Goal: Task Accomplishment & Management: Manage account settings

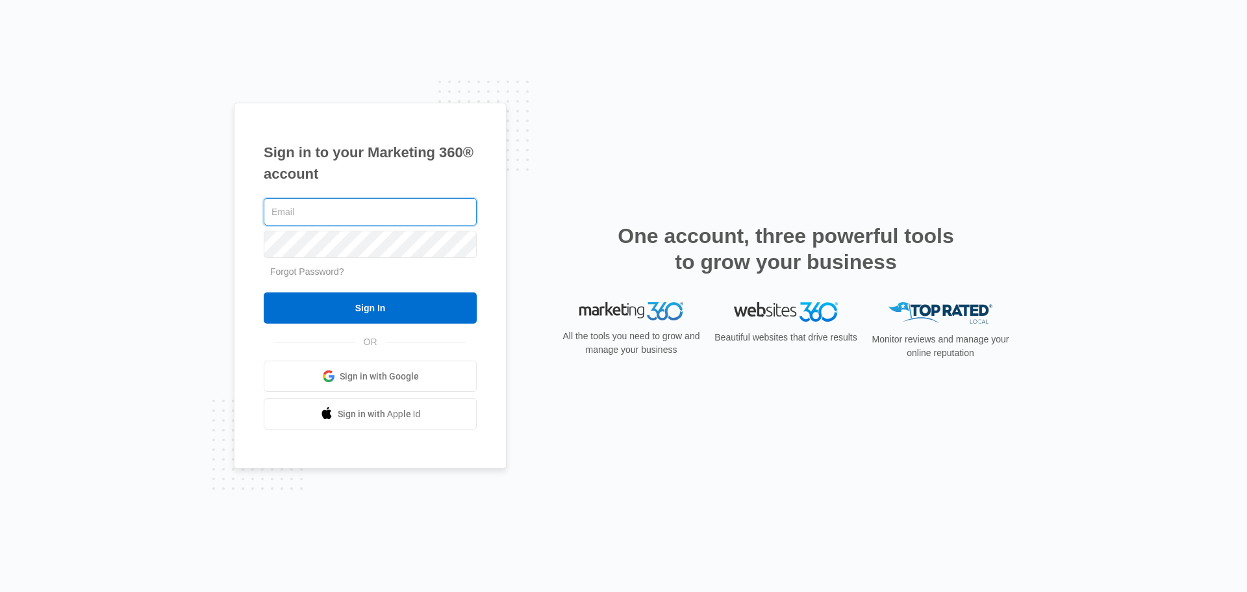
type input "[EMAIL_ADDRESS][DOMAIN_NAME]"
click at [619, 444] on div "Sign in to your Marketing 360® account [EMAIL_ADDRESS][DOMAIN_NAME] Forgot Pass…" at bounding box center [623, 296] width 779 height 387
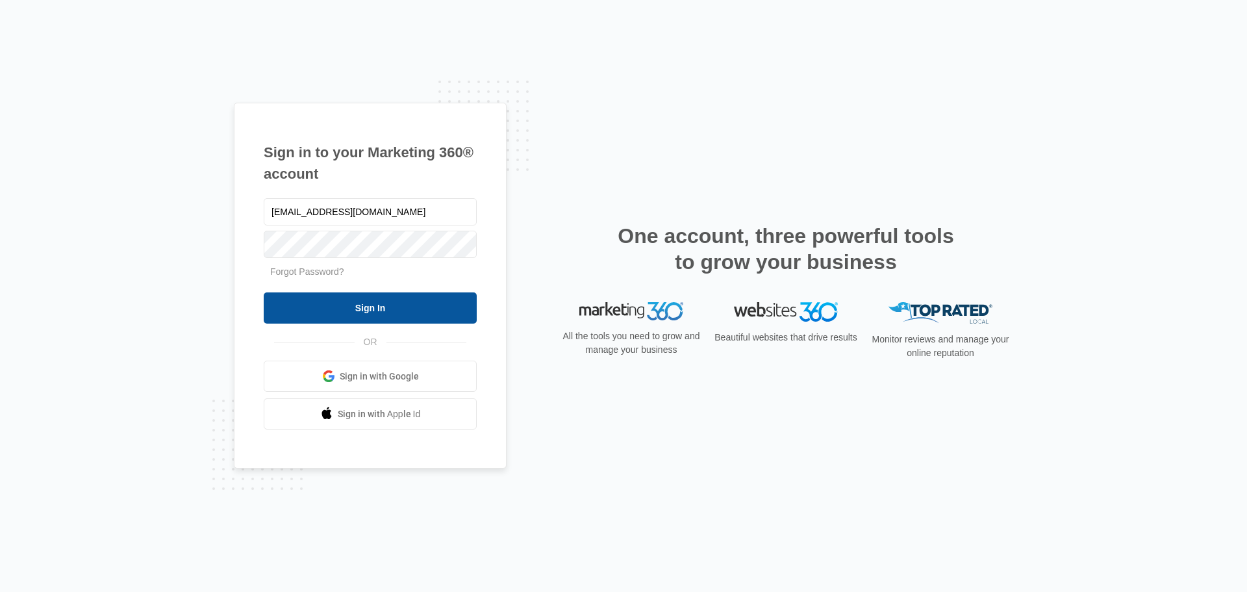
click at [416, 309] on input "Sign In" at bounding box center [370, 307] width 213 height 31
